Goal: Transaction & Acquisition: Purchase product/service

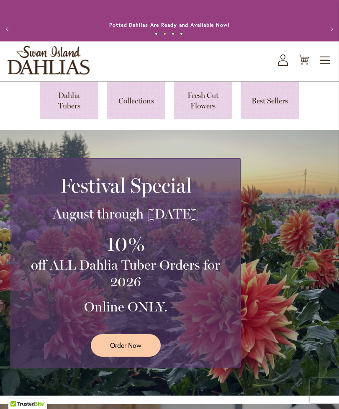
click at [131, 349] on span "Order Now" at bounding box center [125, 346] width 31 height 10
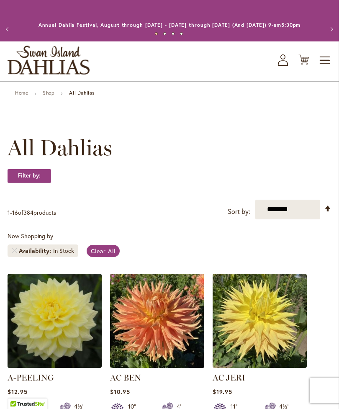
click at [50, 96] on link "Shop" at bounding box center [49, 93] width 12 height 6
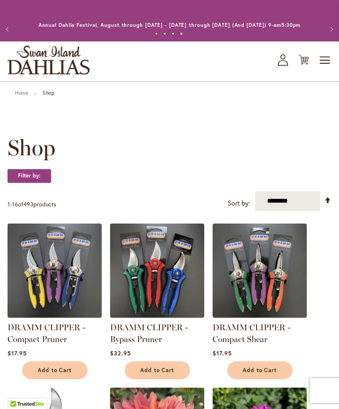
click at [322, 63] on span "Toggle Nav" at bounding box center [325, 60] width 13 height 17
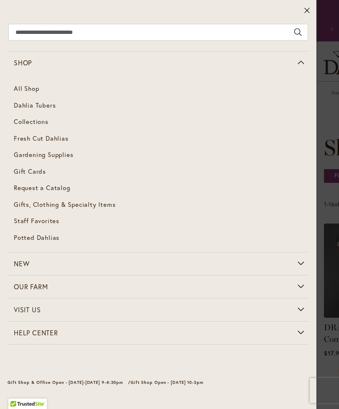
click at [26, 85] on link "All Shop" at bounding box center [159, 88] width 302 height 17
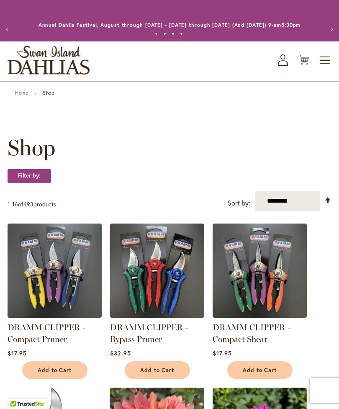
click at [324, 69] on span "Toggle Nav" at bounding box center [325, 60] width 13 height 17
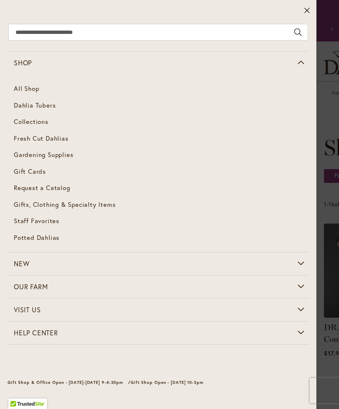
click at [25, 108] on span "Dahlia Tubers" at bounding box center [35, 105] width 42 height 8
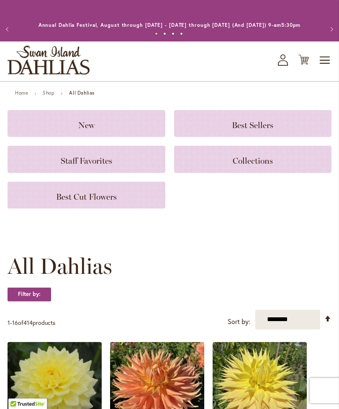
scroll to position [1, 0]
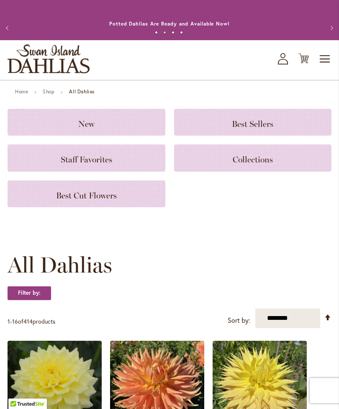
click at [61, 201] on span "Best Cut Flowers" at bounding box center [86, 196] width 61 height 10
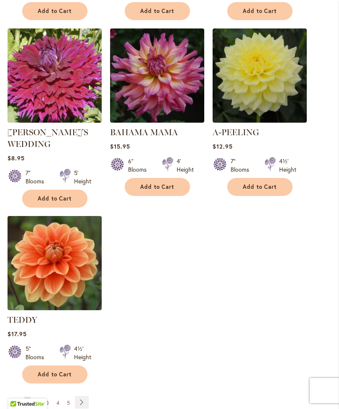
scroll to position [912, 0]
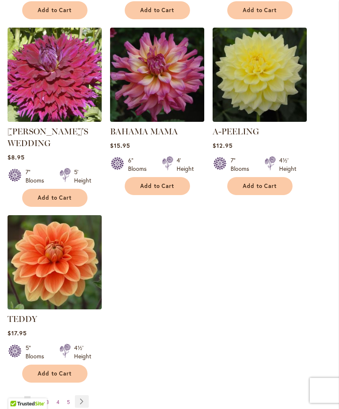
click at [85, 399] on link "Page Next" at bounding box center [82, 402] width 14 height 13
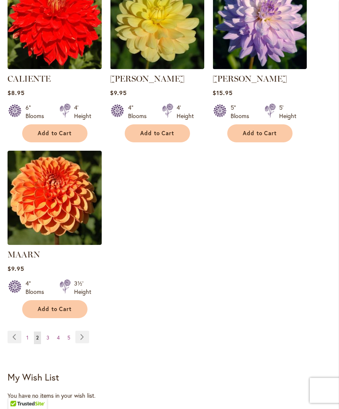
scroll to position [965, 0]
click at [85, 344] on link "Page Next" at bounding box center [82, 337] width 14 height 13
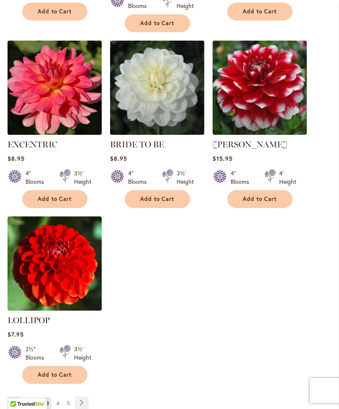
scroll to position [929, 0]
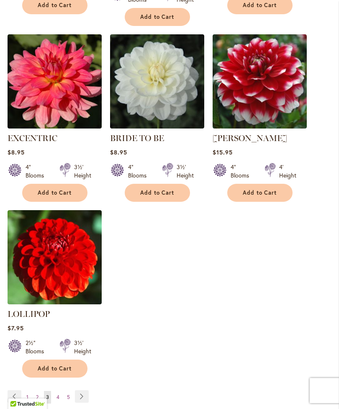
click at [87, 391] on link "Page Next" at bounding box center [82, 397] width 14 height 13
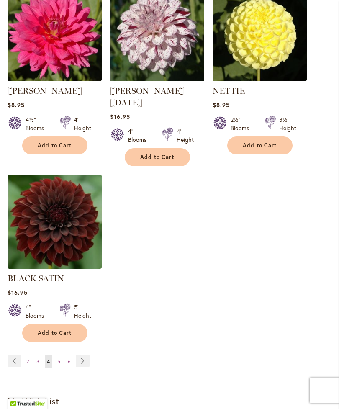
scroll to position [963, 0]
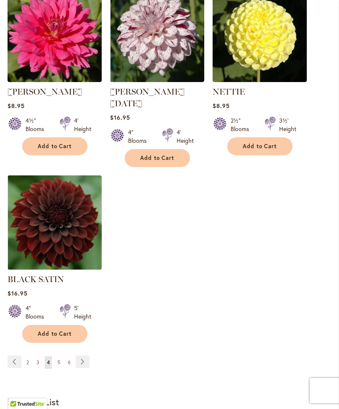
click at [87, 362] on link "Page Next" at bounding box center [83, 362] width 14 height 13
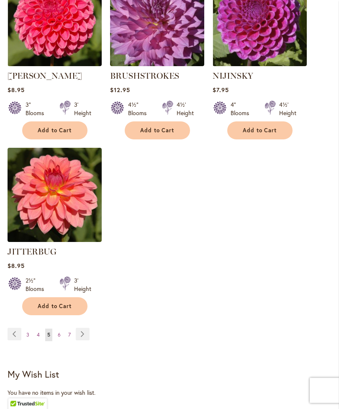
scroll to position [957, 0]
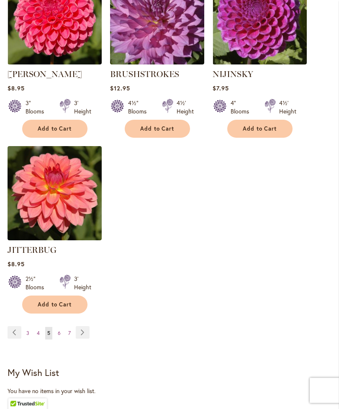
click at [88, 339] on link "Page Next" at bounding box center [83, 333] width 14 height 13
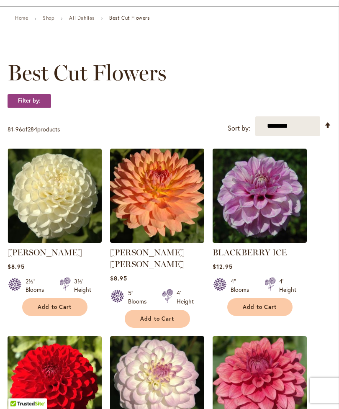
scroll to position [76, 0]
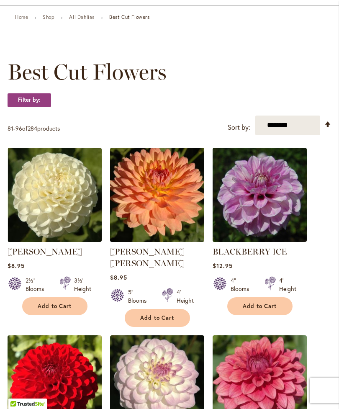
click at [157, 316] on span "Add to Cart" at bounding box center [157, 318] width 34 height 7
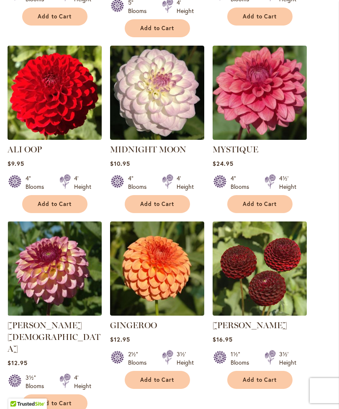
scroll to position [391, 0]
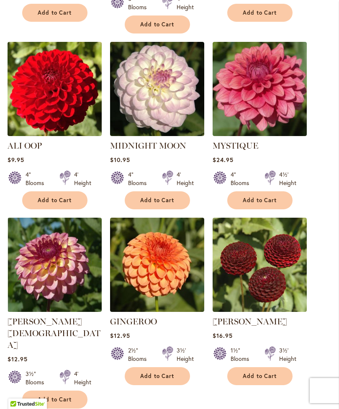
click at [53, 396] on span "Add to Cart" at bounding box center [55, 399] width 34 height 7
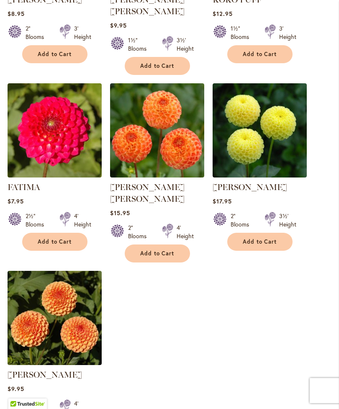
scroll to position [917, 0]
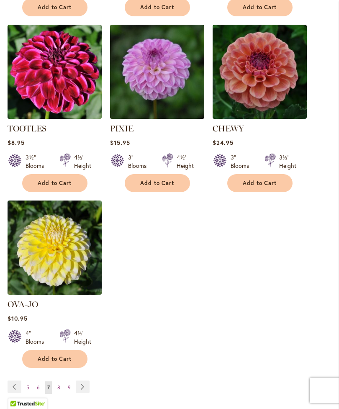
scroll to position [925, 0]
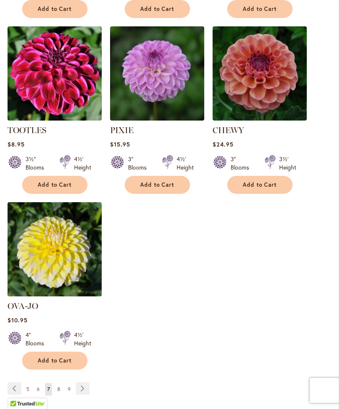
click at [82, 383] on link "Page Next" at bounding box center [83, 389] width 14 height 13
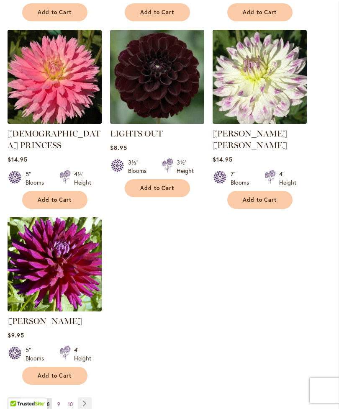
scroll to position [930, 0]
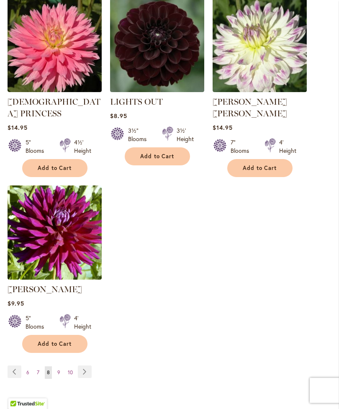
click at [86, 373] on link "Page Next" at bounding box center [85, 372] width 14 height 13
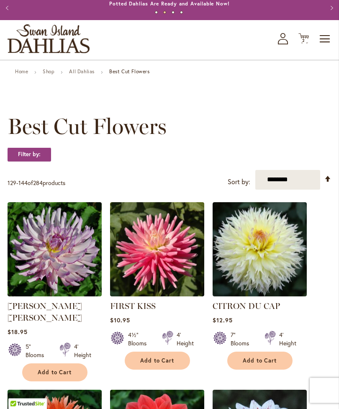
scroll to position [21, 0]
click at [60, 365] on button "Add to Cart" at bounding box center [54, 373] width 65 height 18
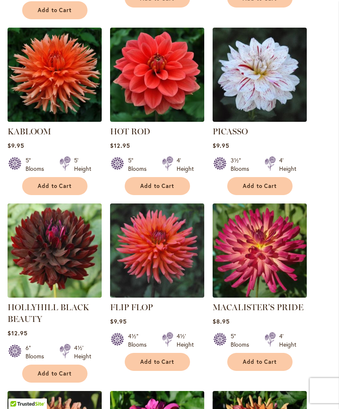
scroll to position [406, 0]
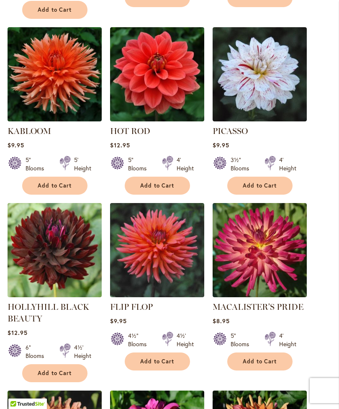
click at [58, 375] on button "Add to Cart" at bounding box center [54, 374] width 65 height 18
click at [272, 358] on span "Add to Cart" at bounding box center [260, 361] width 34 height 7
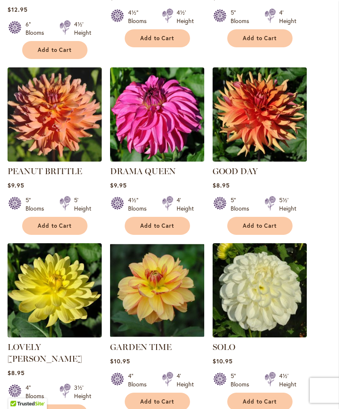
click at [165, 399] on span "Add to Cart" at bounding box center [157, 402] width 34 height 7
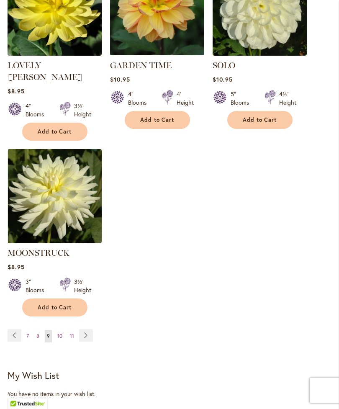
scroll to position [1036, 0]
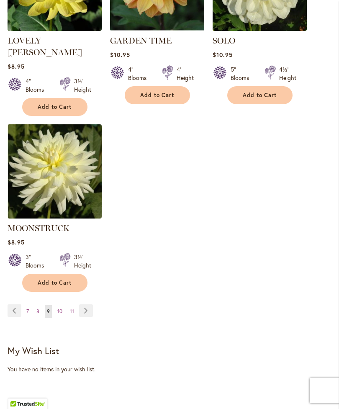
click at [87, 305] on link "Page Next" at bounding box center [86, 311] width 14 height 13
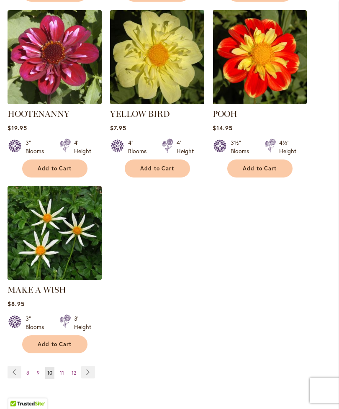
scroll to position [941, 0]
click at [89, 366] on link "Page Next" at bounding box center [88, 372] width 14 height 13
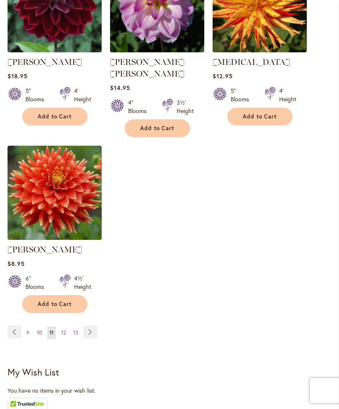
scroll to position [997, 0]
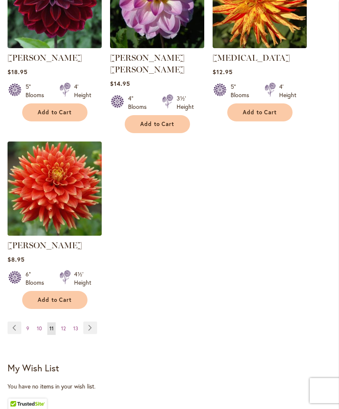
click at [90, 322] on link "Page Next" at bounding box center [90, 328] width 14 height 13
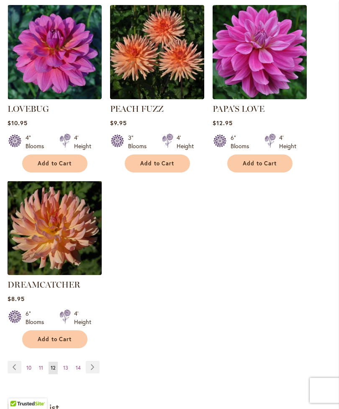
scroll to position [947, 0]
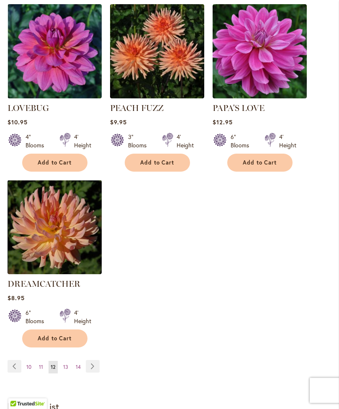
click at [94, 361] on link "Page Next" at bounding box center [93, 367] width 14 height 13
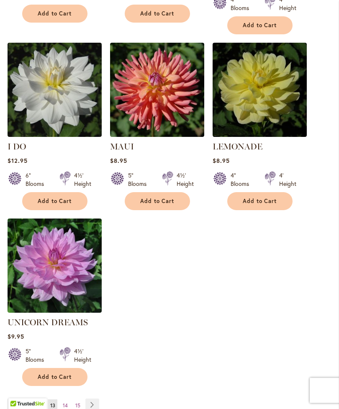
scroll to position [920, 0]
click at [91, 399] on link "Page Next" at bounding box center [92, 405] width 14 height 13
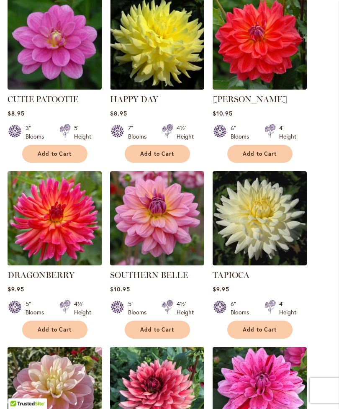
scroll to position [405, 0]
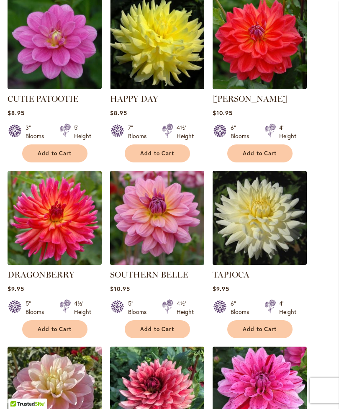
click at [60, 333] on span "Add to Cart" at bounding box center [55, 329] width 34 height 7
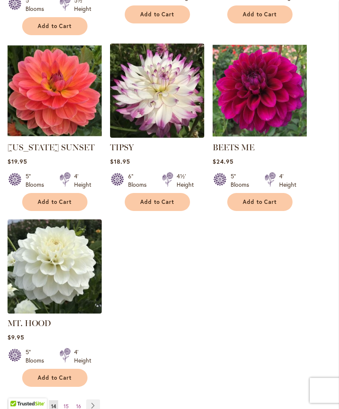
scroll to position [918, 0]
click at [98, 406] on link "Page Next" at bounding box center [93, 406] width 14 height 13
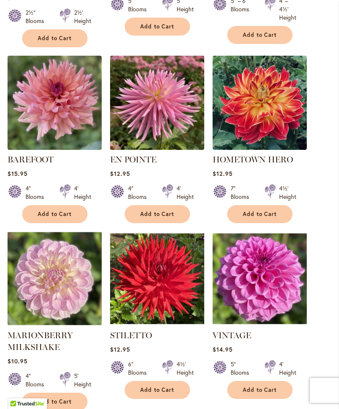
scroll to position [356, 0]
click at [55, 405] on span "Add to Cart" at bounding box center [55, 402] width 34 height 7
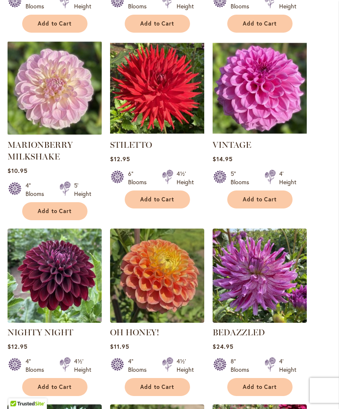
click at [166, 391] on span "Add to Cart" at bounding box center [157, 387] width 34 height 7
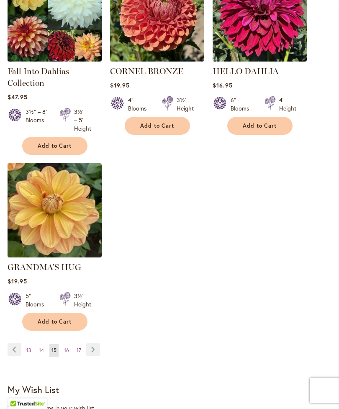
scroll to position [1006, 0]
click at [93, 355] on link "Page Next" at bounding box center [93, 350] width 14 height 13
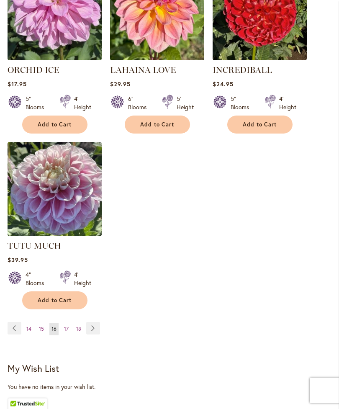
scroll to position [1011, 0]
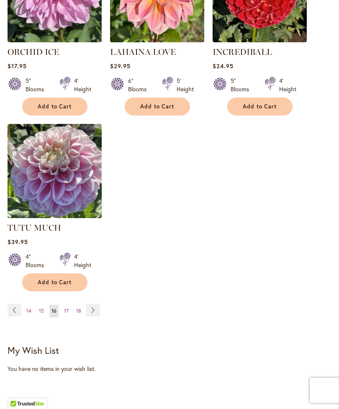
click at [93, 317] on link "Page Next" at bounding box center [93, 311] width 14 height 13
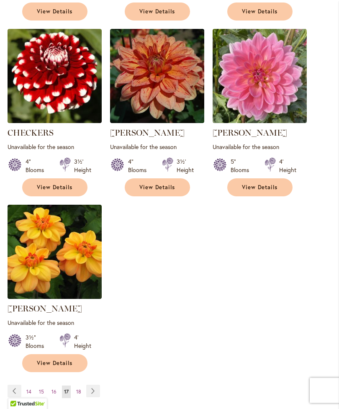
scroll to position [907, 0]
click at [94, 398] on link "Page Next" at bounding box center [93, 391] width 14 height 13
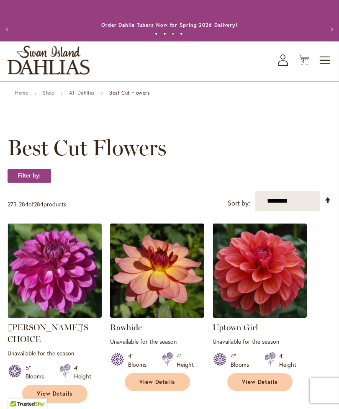
click at [303, 65] on span "9" at bounding box center [304, 61] width 3 height 5
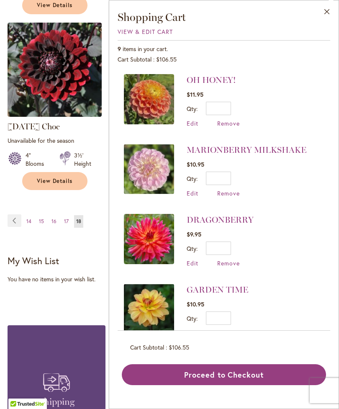
scroll to position [752, 0]
click at [14, 215] on link "Page Previous" at bounding box center [15, 221] width 14 height 13
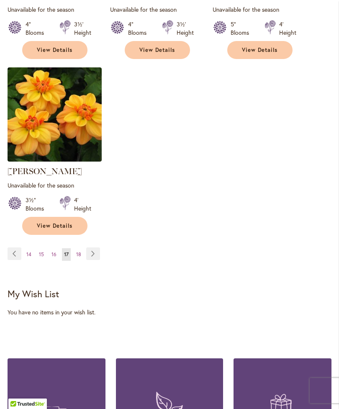
scroll to position [1048, 0]
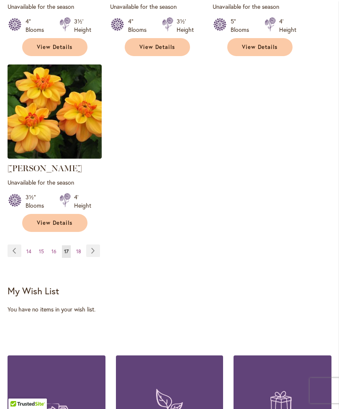
click at [10, 257] on link "Page Previous" at bounding box center [15, 251] width 14 height 13
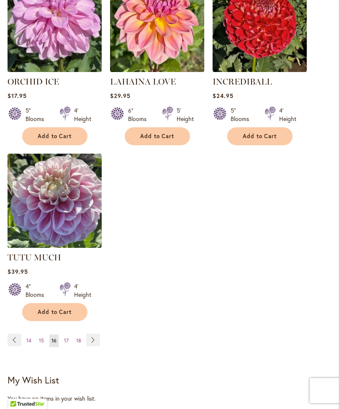
scroll to position [981, 0]
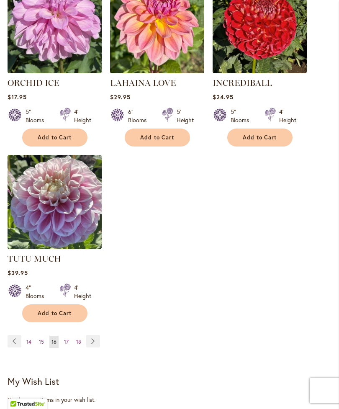
click at [16, 348] on link "Page Previous" at bounding box center [15, 341] width 14 height 13
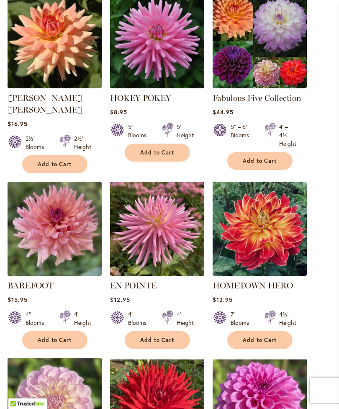
scroll to position [230, 0]
click at [267, 344] on span "Add to Cart" at bounding box center [260, 340] width 34 height 7
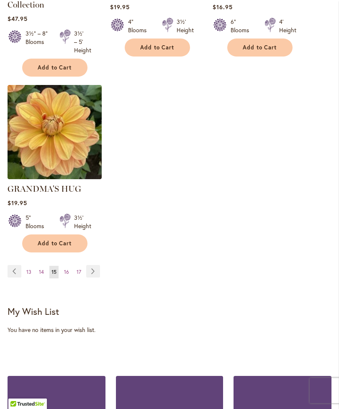
scroll to position [1093, 0]
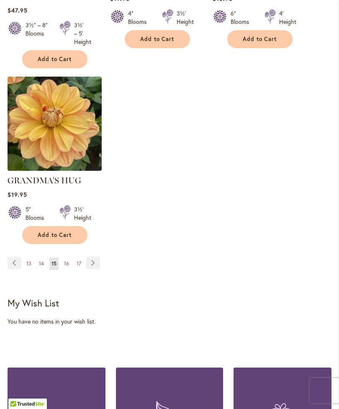
click at [10, 266] on link "Page Previous" at bounding box center [15, 263] width 14 height 13
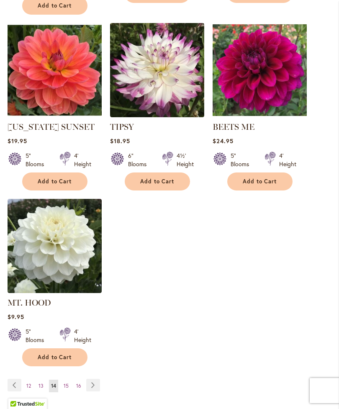
scroll to position [921, 0]
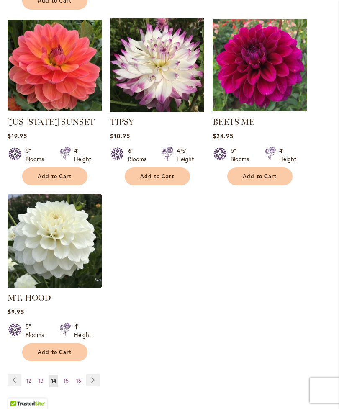
click at [13, 378] on link "Page Previous" at bounding box center [15, 381] width 14 height 13
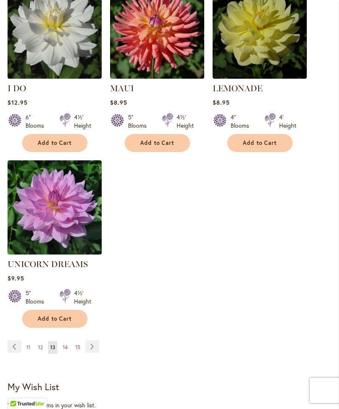
scroll to position [981, 0]
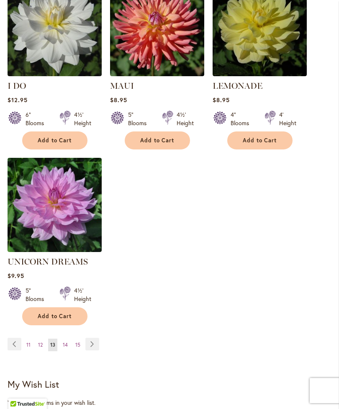
click at [31, 339] on link "Page 11" at bounding box center [28, 345] width 8 height 13
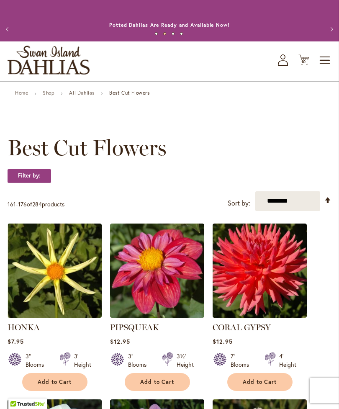
click at [302, 65] on icon at bounding box center [304, 60] width 10 height 10
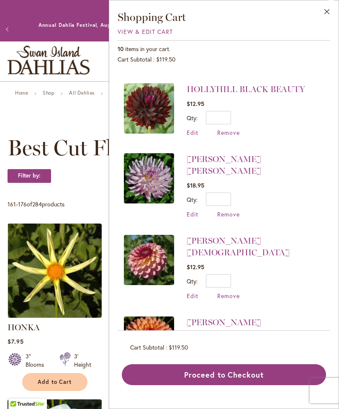
scroll to position [410, 0]
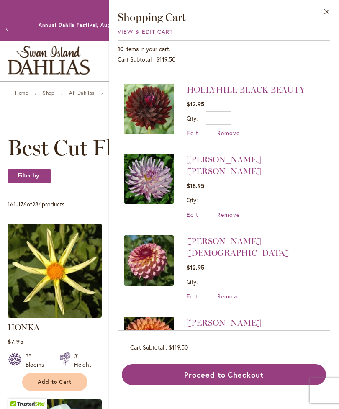
click at [247, 386] on button "Proceed to Checkout" at bounding box center [224, 375] width 205 height 21
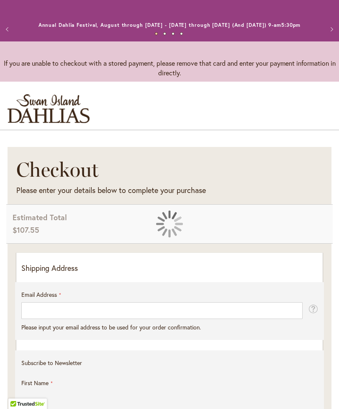
select select "**"
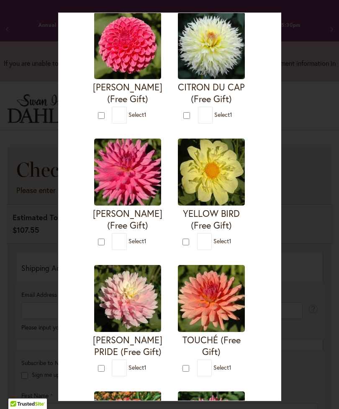
scroll to position [570, 0]
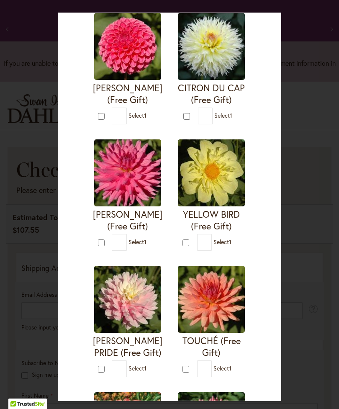
type input "*"
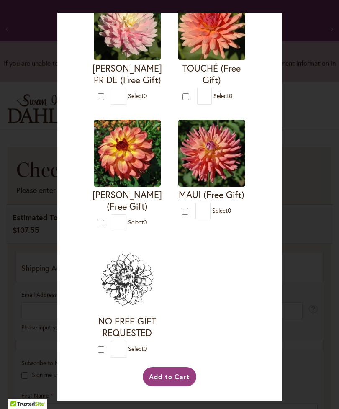
scroll to position [1808, 0]
click at [183, 387] on button "Add to Cart" at bounding box center [170, 377] width 54 height 19
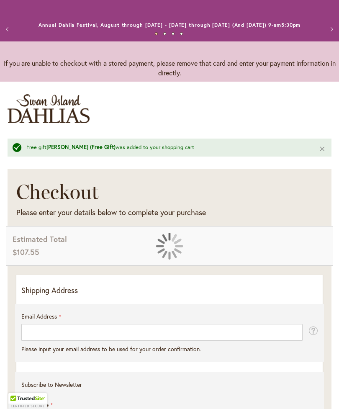
select select "**"
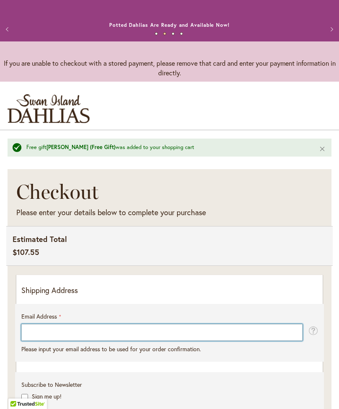
click at [137, 337] on input "Email Address" at bounding box center [162, 332] width 282 height 17
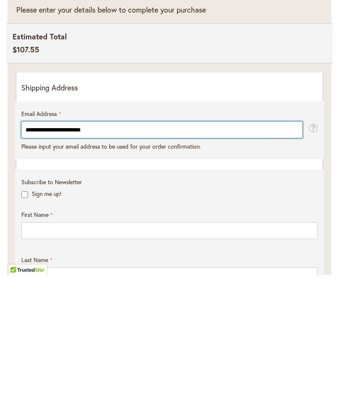
type input "**********"
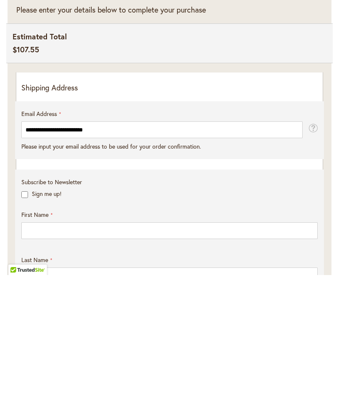
scroll to position [203, 0]
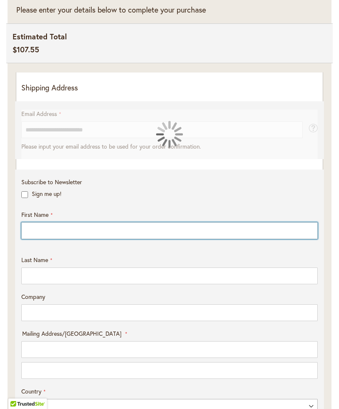
click at [180, 239] on input "First Name" at bounding box center [169, 231] width 297 height 17
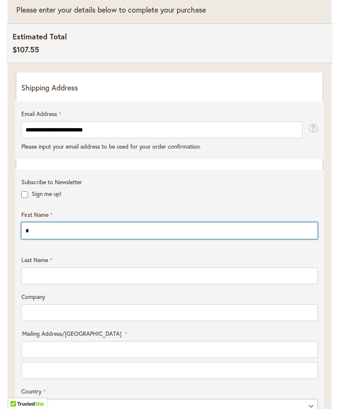
type input "**"
type input "*****"
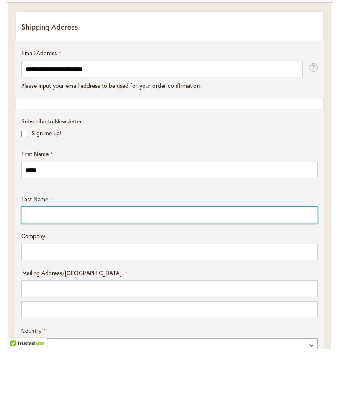
type input "********"
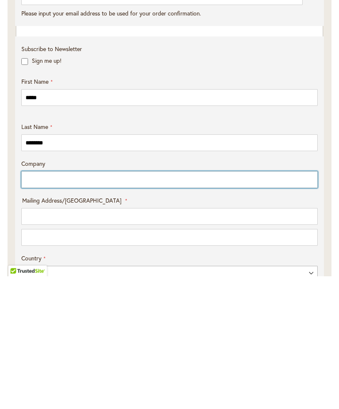
scroll to position [212, 0]
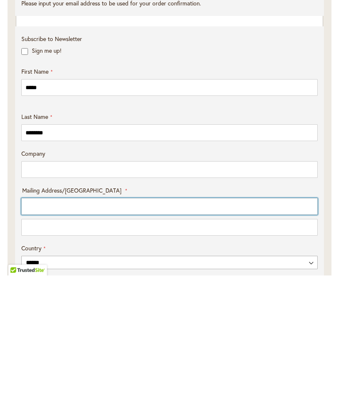
click at [114, 332] on input "Mailing Address/PO BOX: Line 1" at bounding box center [169, 340] width 297 height 17
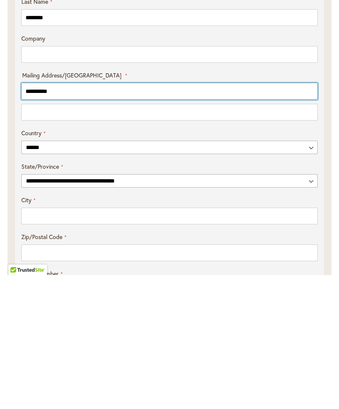
scroll to position [337, 0]
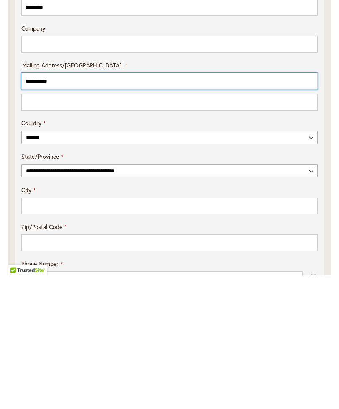
type input "**********"
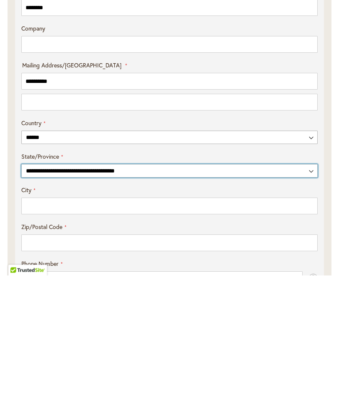
click at [311, 298] on select "**********" at bounding box center [169, 304] width 297 height 13
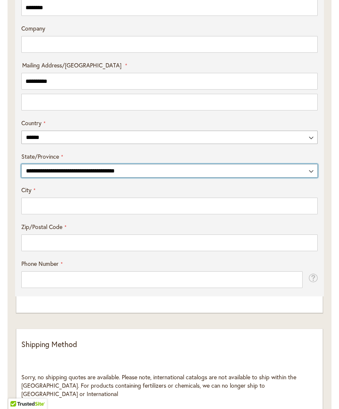
select select "**"
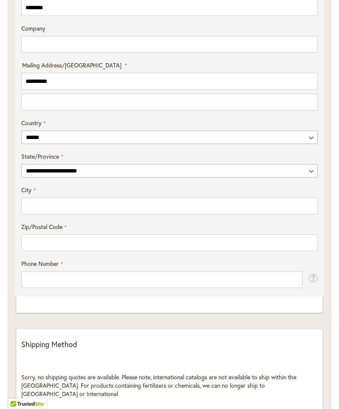
click at [119, 203] on div "City" at bounding box center [169, 200] width 303 height 28
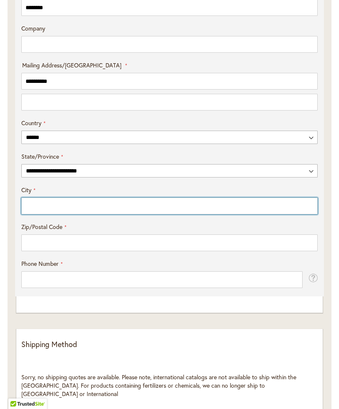
click at [122, 211] on input "City" at bounding box center [169, 206] width 297 height 17
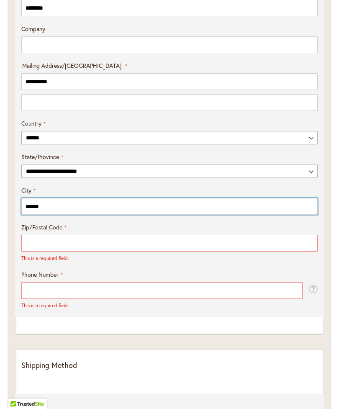
type input "******"
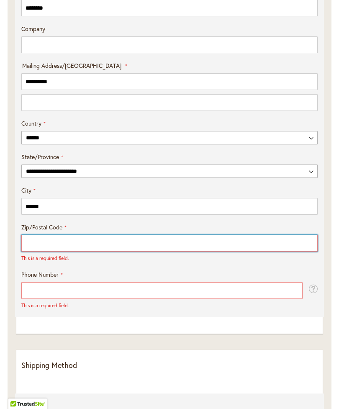
click at [153, 251] on input "Zip/Postal Code" at bounding box center [169, 243] width 297 height 17
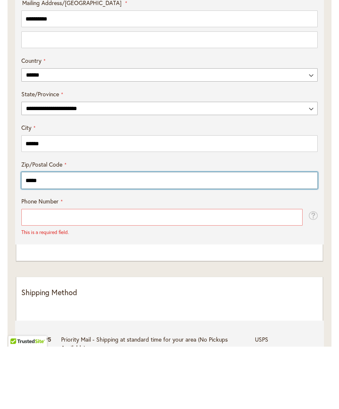
type input "*****"
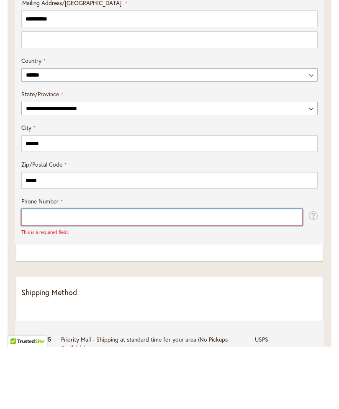
click at [103, 272] on input "Phone Number" at bounding box center [162, 280] width 282 height 17
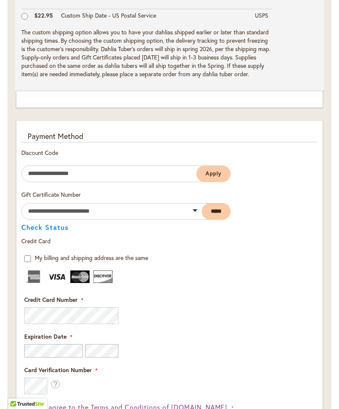
scroll to position [915, 0]
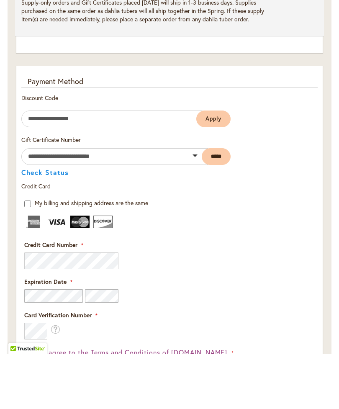
type input "**********"
click at [218, 166] on button "Apply" at bounding box center [214, 174] width 34 height 17
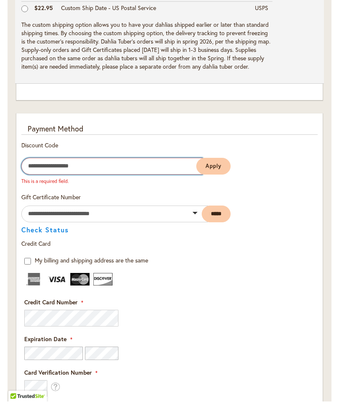
scroll to position [882, 0]
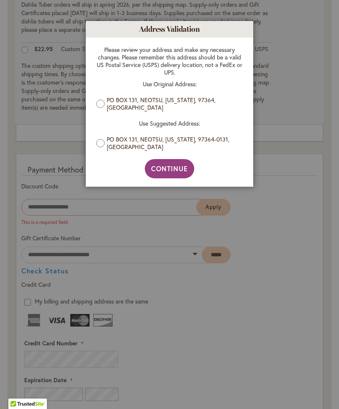
click at [181, 169] on span "Continue" at bounding box center [169, 168] width 37 height 9
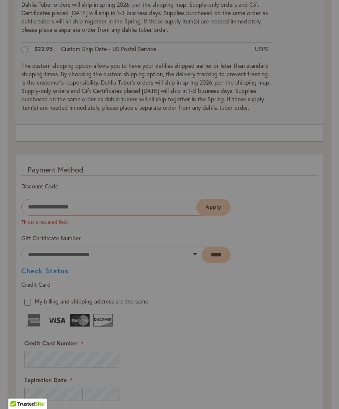
type input "**********"
type input "******"
type input "**********"
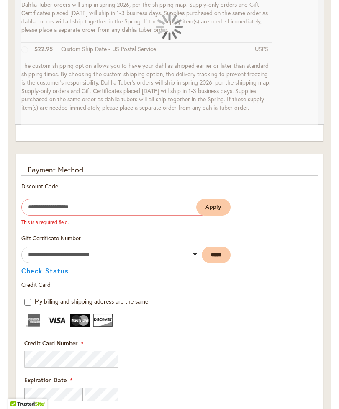
click at [285, 299] on fieldset "Payment Information Payment Method Discount Code Enter discount code This is a …" at bounding box center [169, 362] width 297 height 394
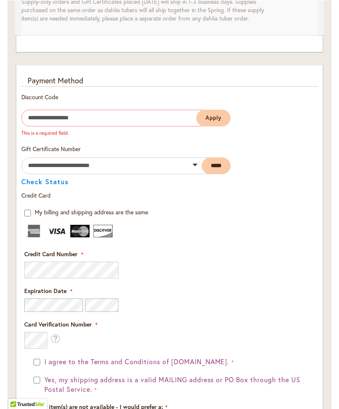
scroll to position [971, 0]
click at [40, 271] on fieldset "Payment Information Payment Method Discount Code Enter discount code This is a …" at bounding box center [169, 272] width 297 height 394
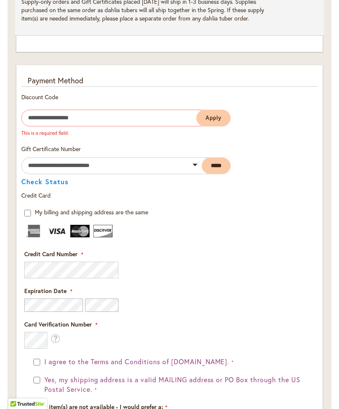
click at [44, 284] on fieldset "Payment Information Payment Method Discount Code Enter discount code This is a …" at bounding box center [169, 272] width 297 height 394
click at [220, 117] on button "Apply" at bounding box center [214, 118] width 34 height 17
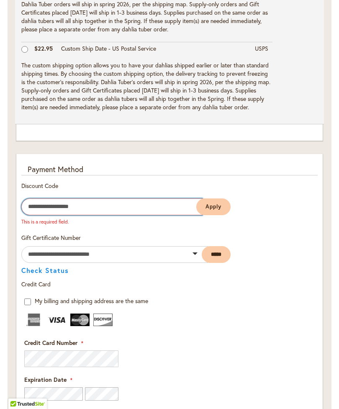
scroll to position [882, 0]
click at [80, 216] on input "Enter discount code" at bounding box center [111, 207] width 181 height 17
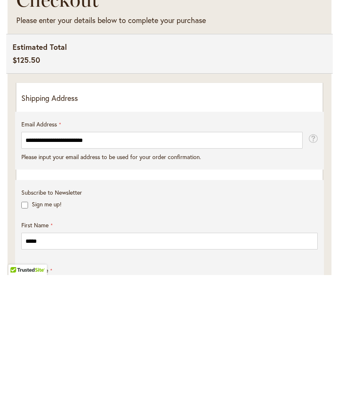
scroll to position [59, 0]
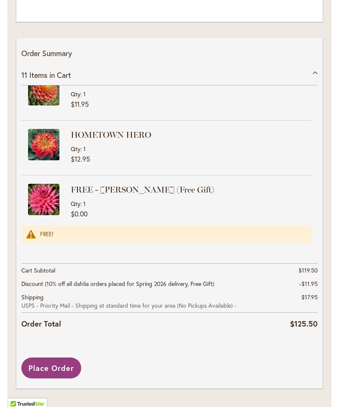
scroll to position [1438, 0]
click at [54, 373] on span "Place Order" at bounding box center [51, 368] width 46 height 10
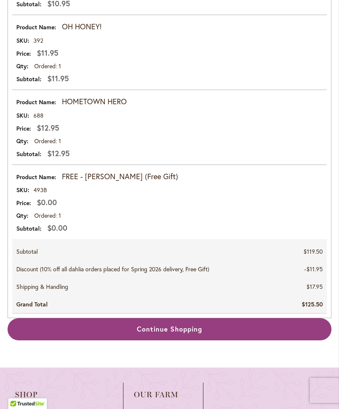
scroll to position [1116, 0]
click at [185, 334] on span "Continue Shopping" at bounding box center [170, 329] width 66 height 9
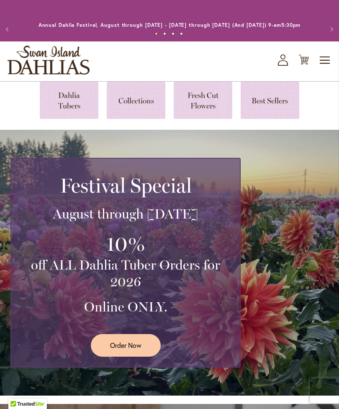
click at [323, 69] on span "Toggle Nav" at bounding box center [325, 60] width 13 height 17
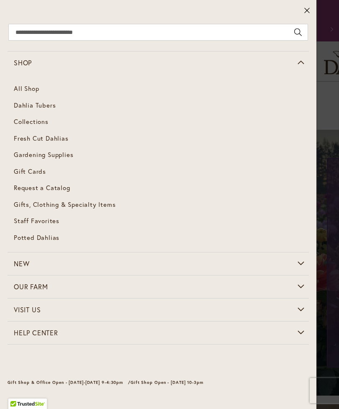
click at [28, 155] on span "Gardening Supplies" at bounding box center [44, 154] width 60 height 8
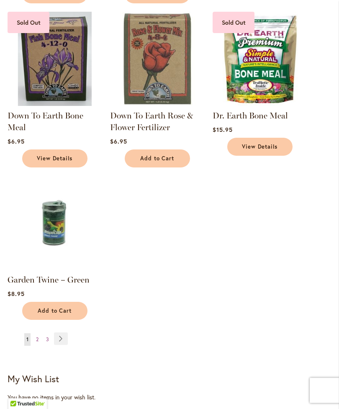
scroll to position [883, 0]
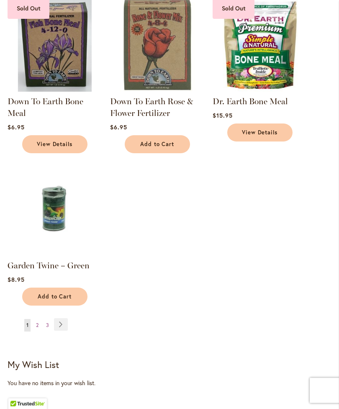
click at [59, 331] on link "Page Next" at bounding box center [61, 325] width 14 height 13
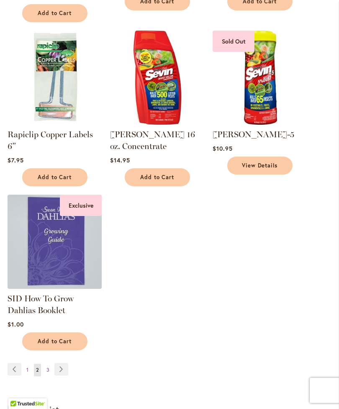
scroll to position [862, 0]
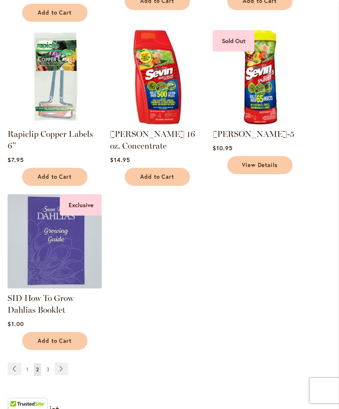
click at [64, 365] on link "Page Next" at bounding box center [61, 369] width 14 height 13
